Goal: Transaction & Acquisition: Purchase product/service

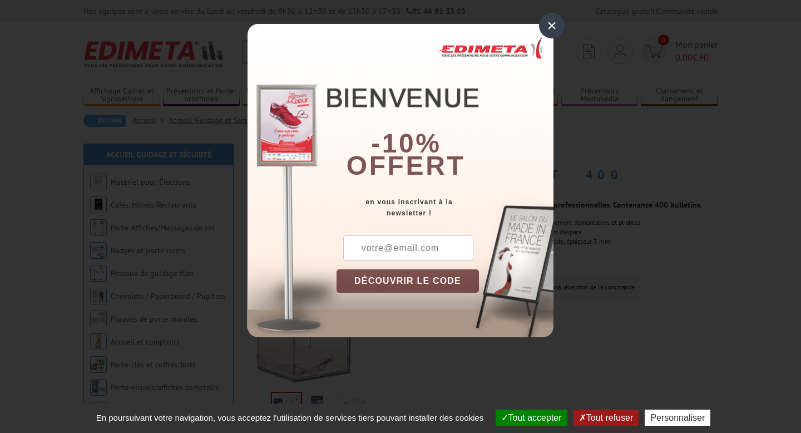
click at [554, 21] on div "×" at bounding box center [552, 26] width 26 height 26
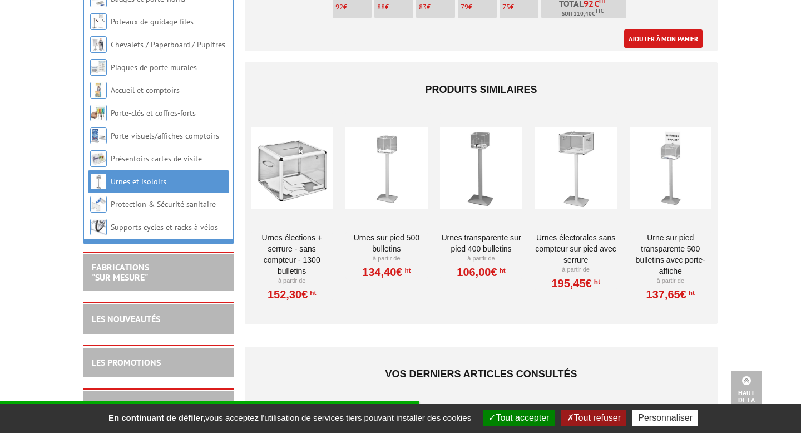
scroll to position [526, 0]
click at [294, 160] on div at bounding box center [292, 167] width 82 height 111
